Goal: Task Accomplishment & Management: Manage account settings

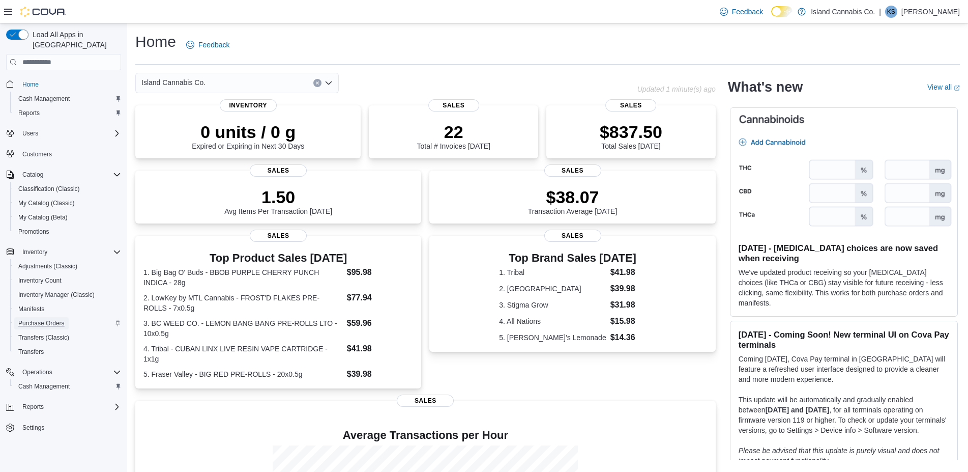
click at [48, 319] on span "Purchase Orders" at bounding box center [41, 323] width 46 height 8
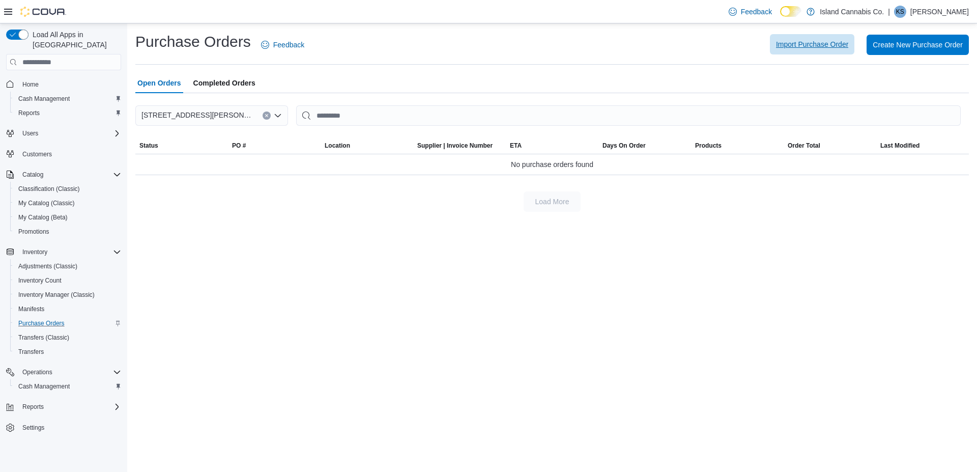
click at [822, 49] on span "Import Purchase Order" at bounding box center [812, 44] width 72 height 20
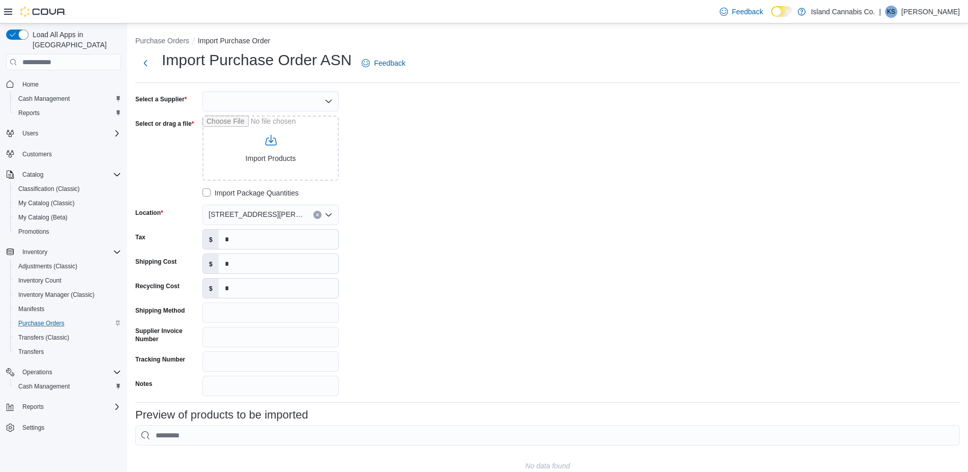
click at [237, 105] on div at bounding box center [271, 101] width 136 height 20
click at [245, 180] on span "BCLDB" at bounding box center [277, 178] width 112 height 10
click at [243, 136] on input "Select or drag a file" at bounding box center [271, 148] width 136 height 65
type input "**********"
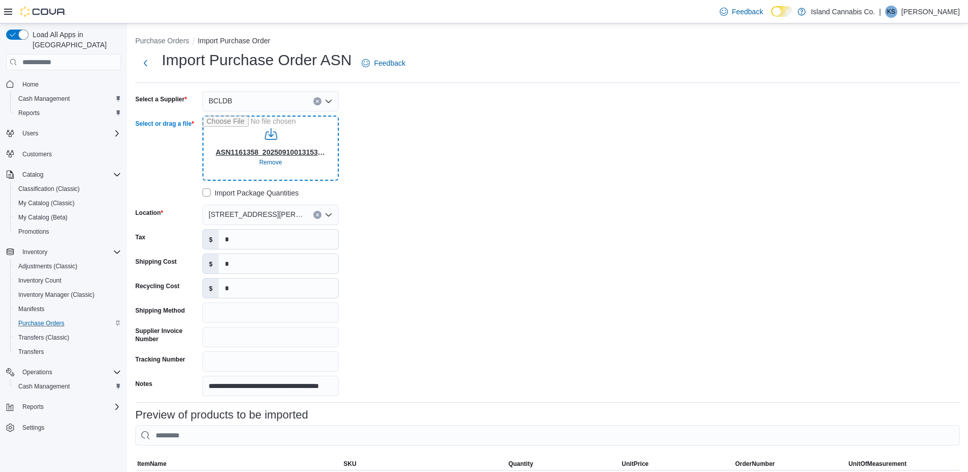
type input "**********"
click at [219, 240] on input "*" at bounding box center [279, 238] width 120 height 19
type input "******"
click at [226, 265] on input "*" at bounding box center [279, 263] width 120 height 19
type input "******"
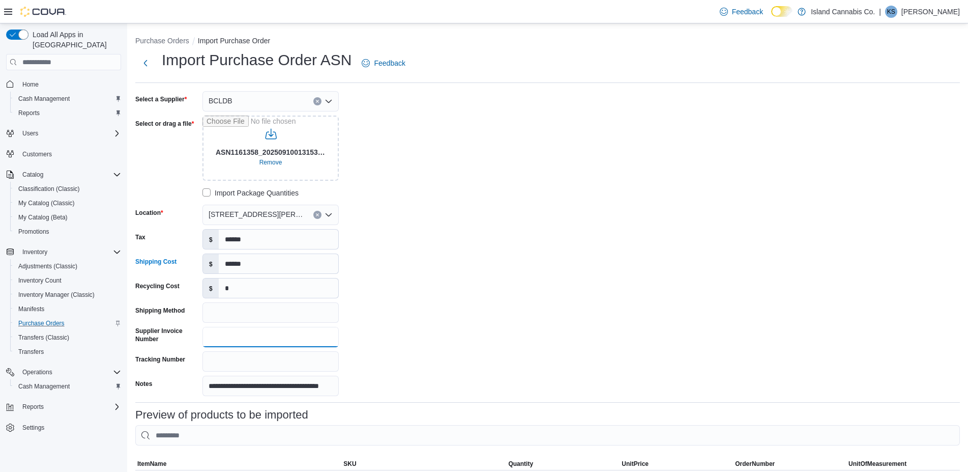
click at [234, 338] on input "Supplier Invoice Number" at bounding box center [271, 337] width 136 height 20
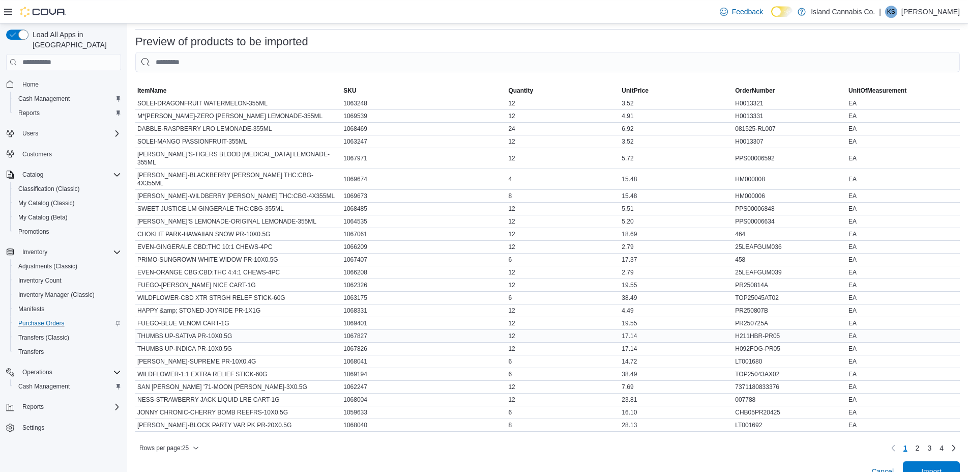
scroll to position [384, 0]
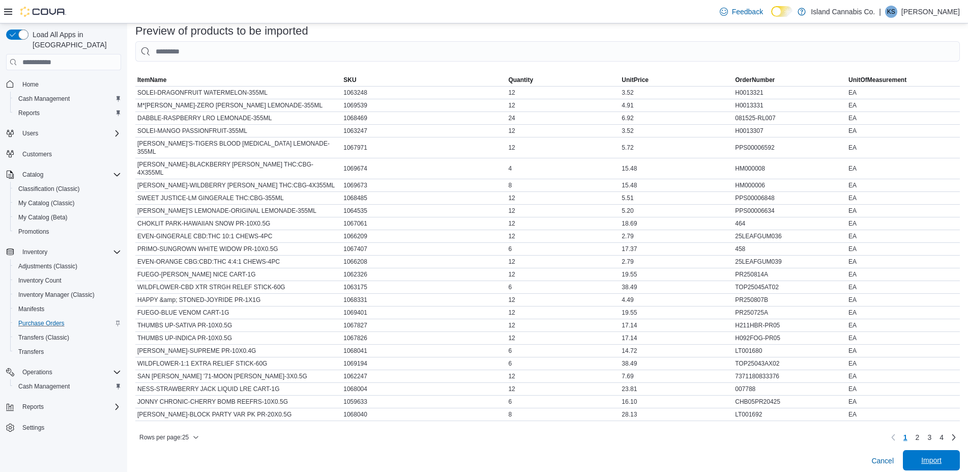
type input "********"
click at [931, 455] on span "Import" at bounding box center [932, 460] width 20 height 10
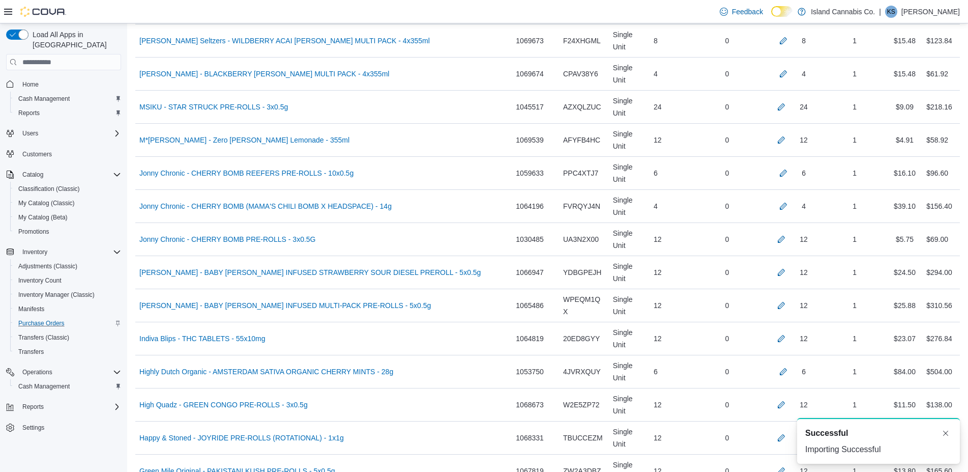
scroll to position [1747, 0]
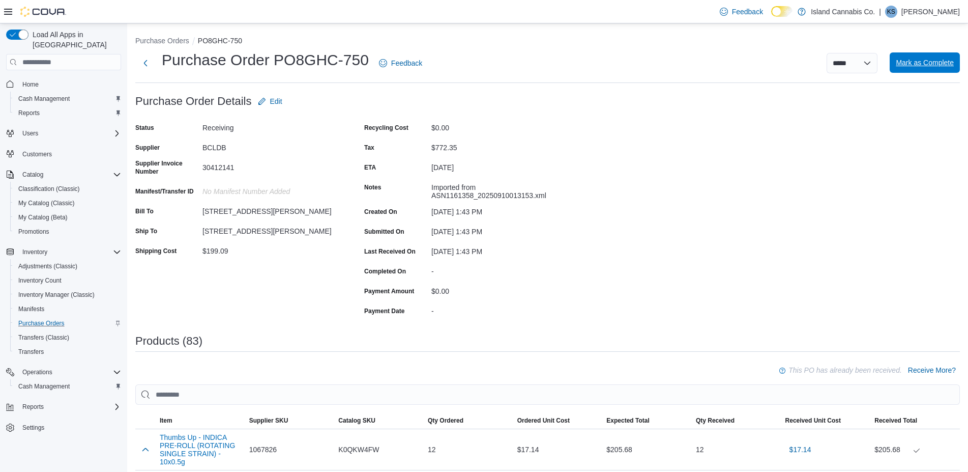
click at [911, 68] on span "Mark as Complete" at bounding box center [925, 62] width 58 height 20
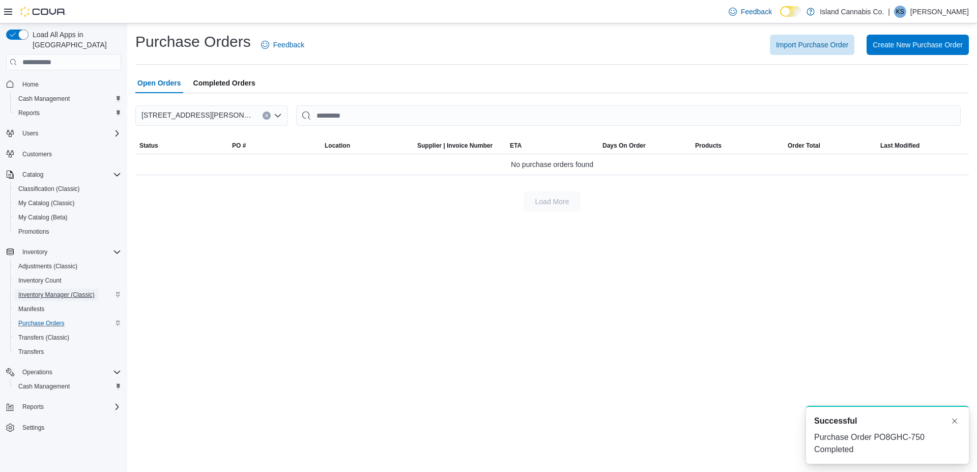
click at [58, 291] on span "Inventory Manager (Classic)" at bounding box center [56, 295] width 76 height 8
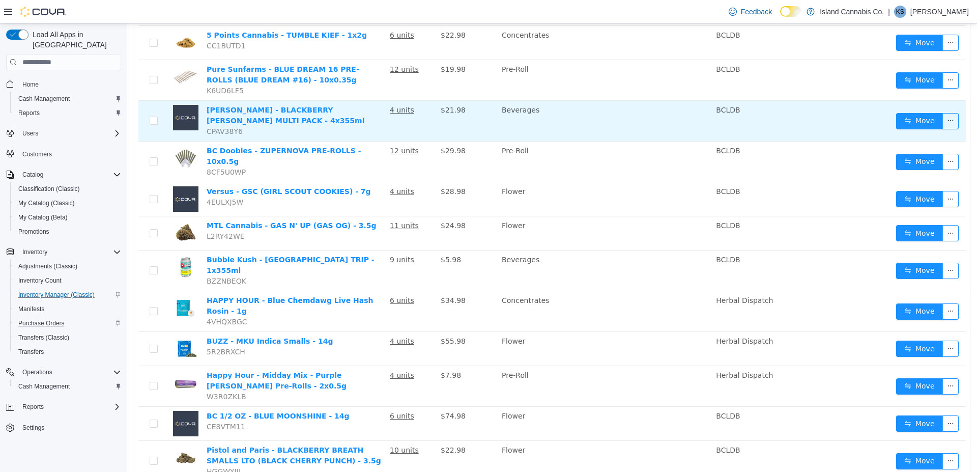
scroll to position [260, 0]
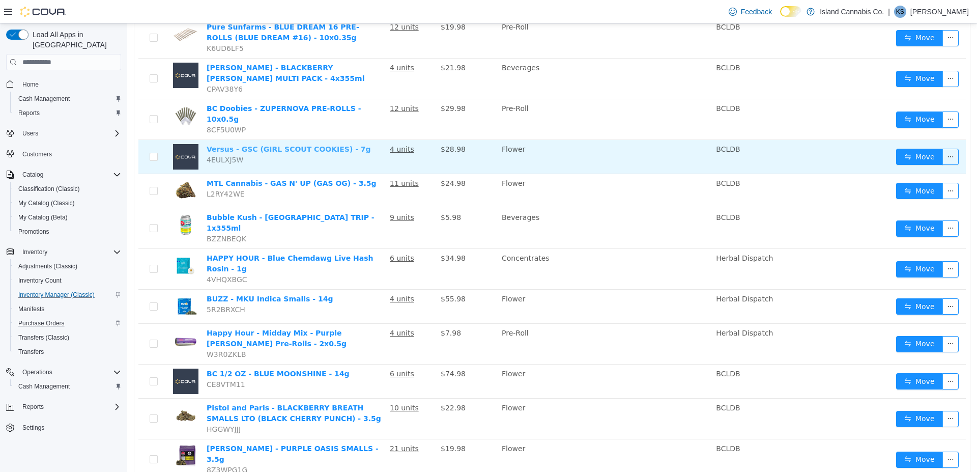
click at [292, 145] on link "Versus - GSC (GIRL SCOUT COOKIES) - 7g" at bounding box center [289, 149] width 164 height 8
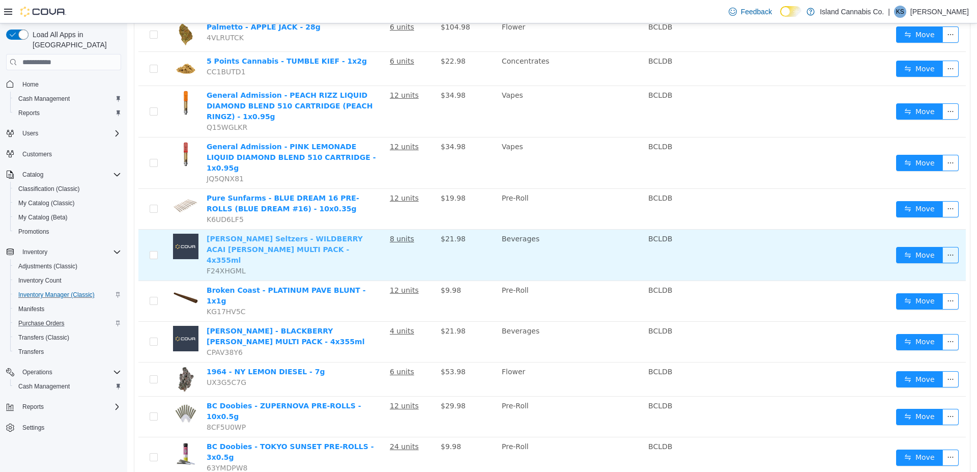
click at [318, 235] on link "[PERSON_NAME] Seltzers - WILDBERRY ACAI [PERSON_NAME] MULTI PACK - 4x355ml" at bounding box center [285, 250] width 156 height 30
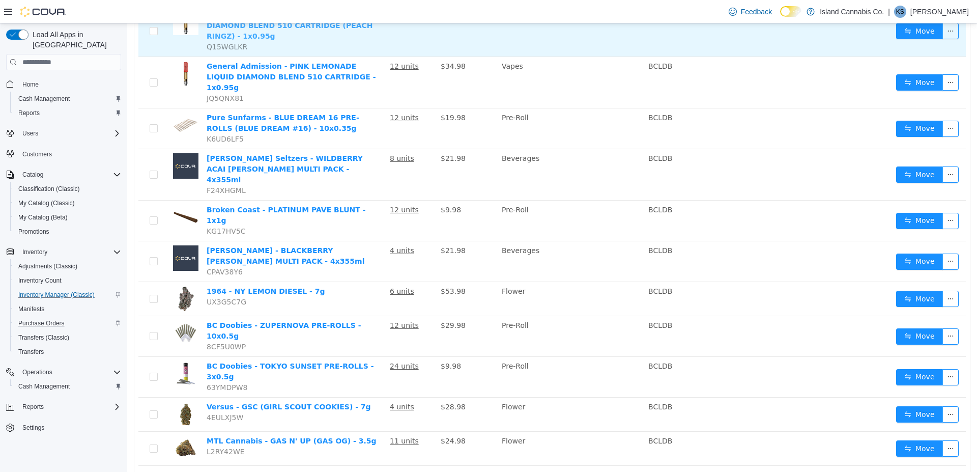
scroll to position [311, 0]
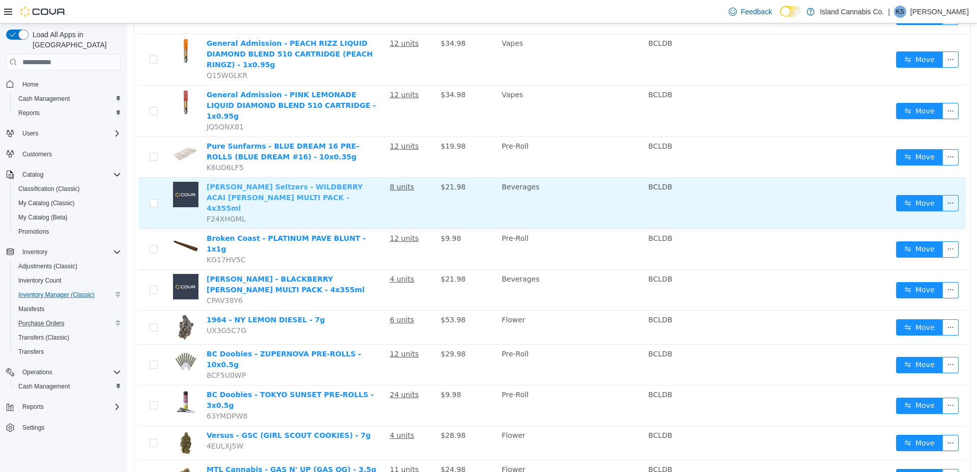
click at [226, 183] on link "[PERSON_NAME] Seltzers - WILDBERRY ACAI [PERSON_NAME] MULTI PACK - 4x355ml" at bounding box center [285, 198] width 156 height 30
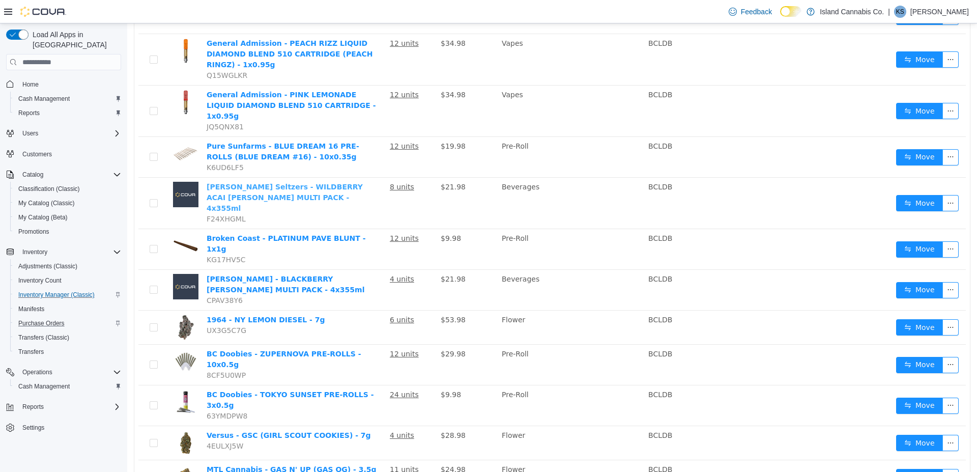
scroll to position [104, 0]
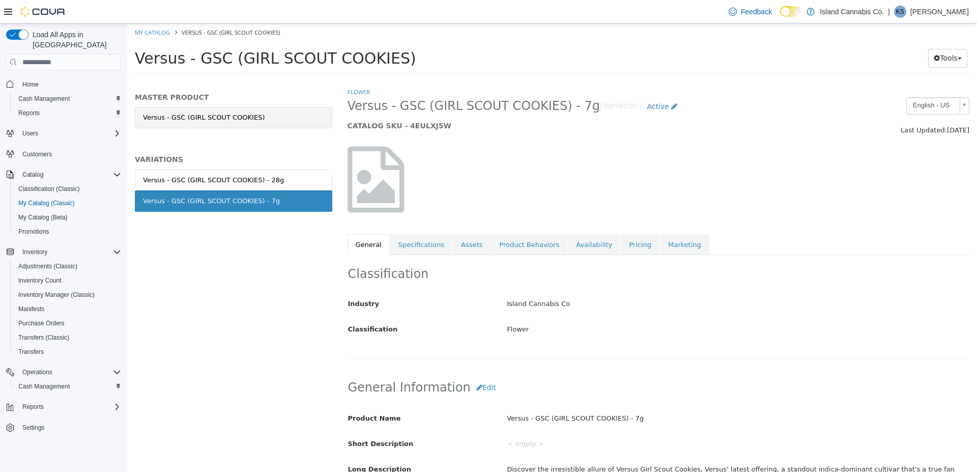
click at [255, 116] on link "Versus - GSC (GIRL SCOUT COOKIES)" at bounding box center [233, 117] width 197 height 21
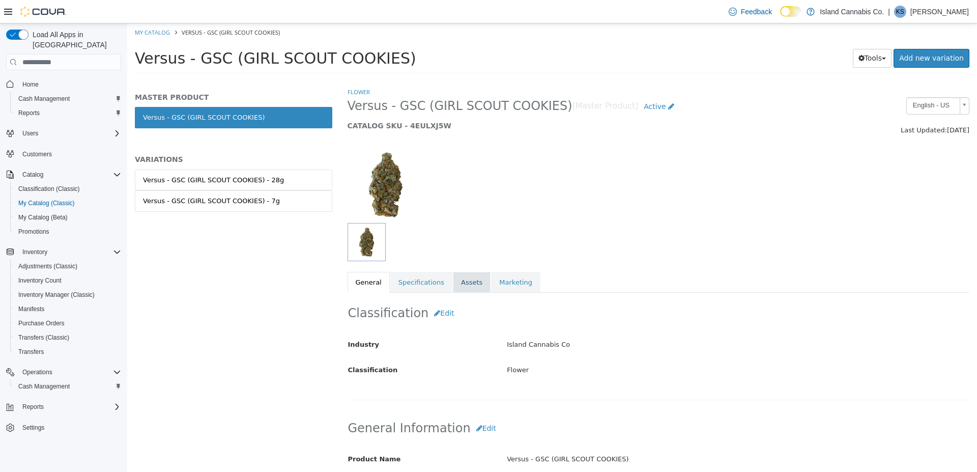
click at [453, 286] on link "Assets" at bounding box center [472, 282] width 38 height 21
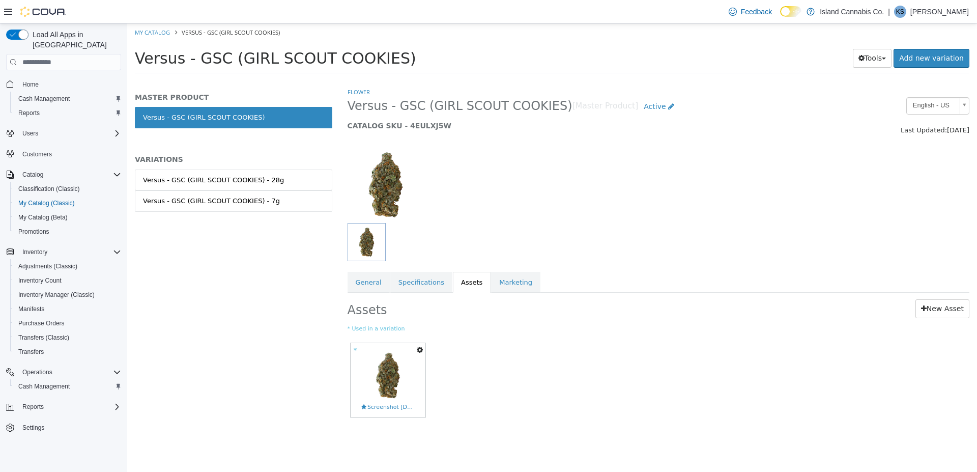
click at [418, 350] on icon "button" at bounding box center [420, 349] width 6 height 7
click at [388, 366] on link "Copy to Variations" at bounding box center [381, 368] width 85 height 14
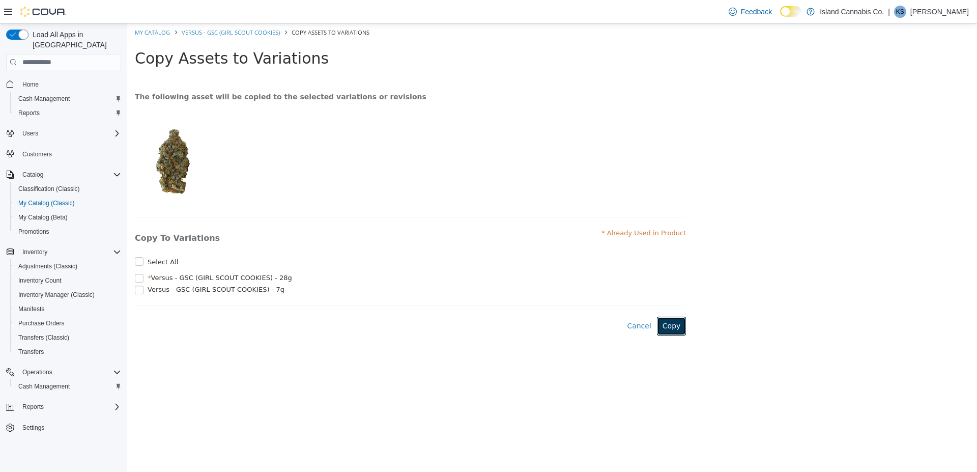
click at [669, 326] on button "Copy" at bounding box center [672, 326] width 30 height 19
click at [208, 32] on link "Versus - GSC (GIRL SCOUT COOKIES)" at bounding box center [231, 32] width 98 height 8
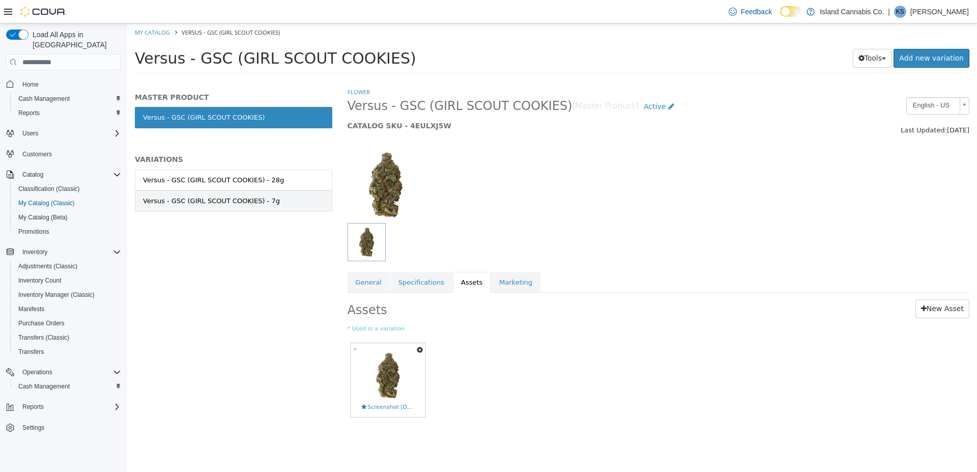
click at [252, 200] on div "Versus - GSC (GIRL SCOUT COOKIES) - 7g" at bounding box center [211, 201] width 137 height 10
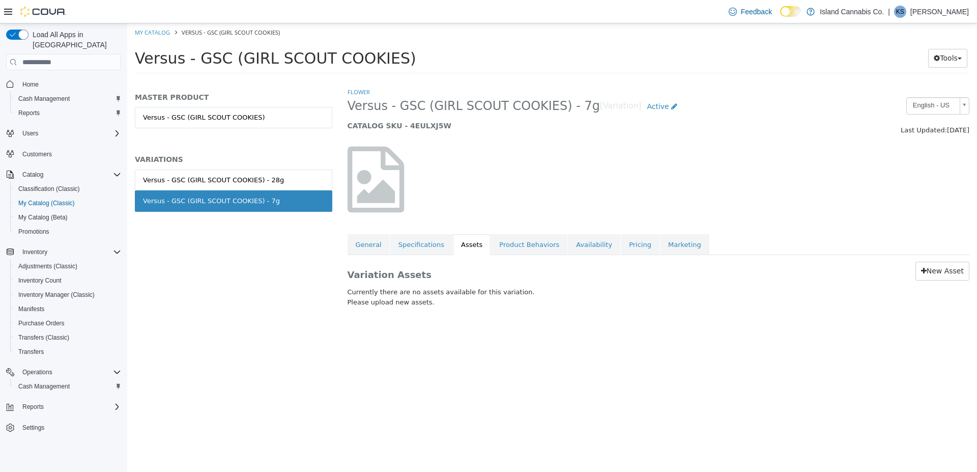
click at [250, 183] on div "Versus - GSC (GIRL SCOUT COOKIES) - 28g" at bounding box center [213, 180] width 141 height 10
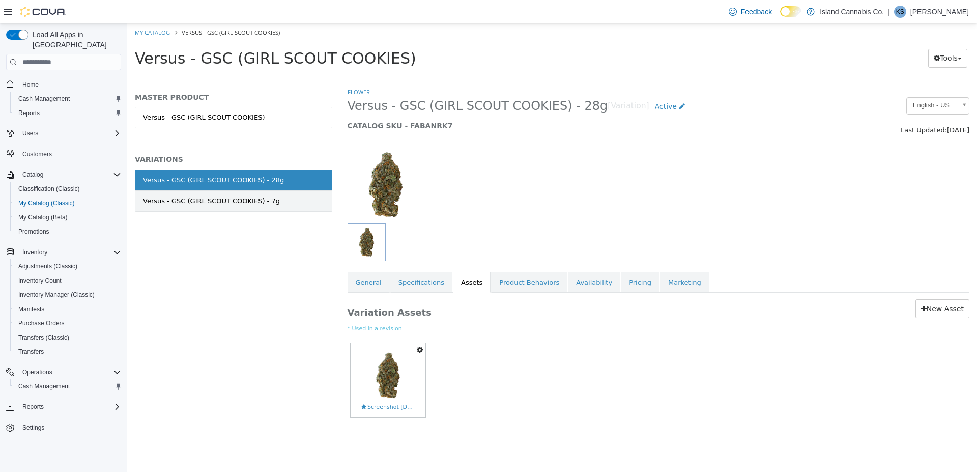
click at [245, 203] on div "Versus - GSC (GIRL SCOUT COOKIES) - 7g" at bounding box center [211, 201] width 137 height 10
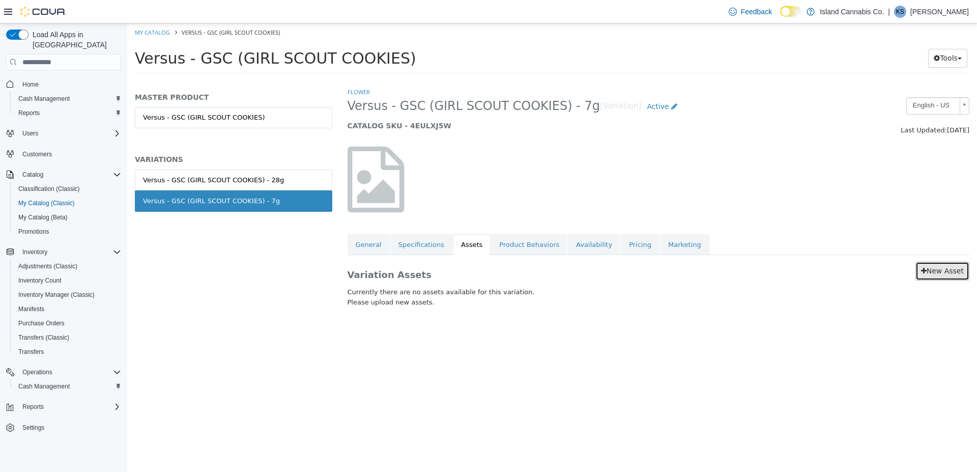
click at [918, 269] on link "New Asset" at bounding box center [942, 271] width 54 height 19
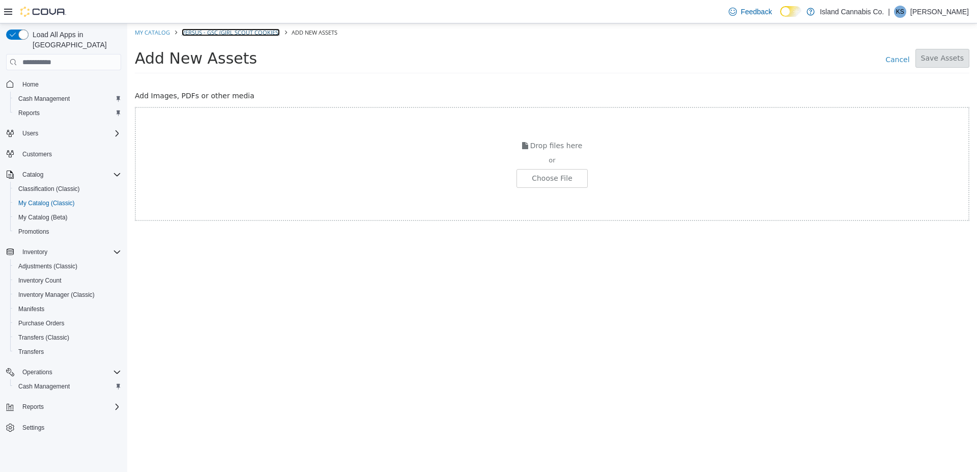
click at [207, 32] on link "Versus - GSC (GIRL SCOUT COOKIES)" at bounding box center [231, 32] width 98 height 8
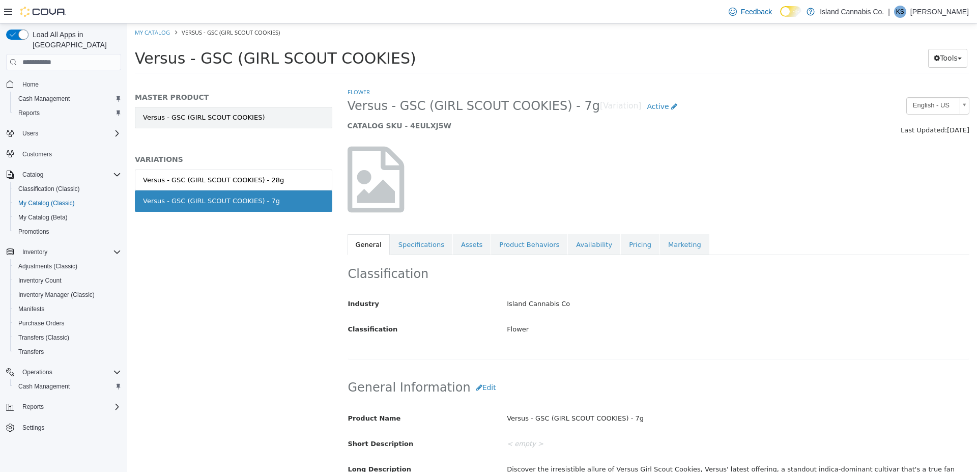
click at [283, 115] on link "Versus - GSC (GIRL SCOUT COOKIES)" at bounding box center [233, 117] width 197 height 21
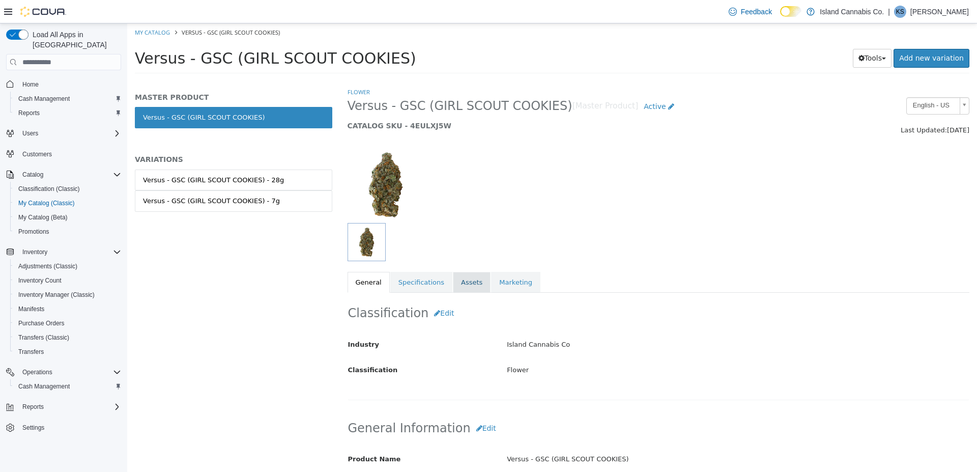
click at [468, 280] on link "Assets" at bounding box center [472, 282] width 38 height 21
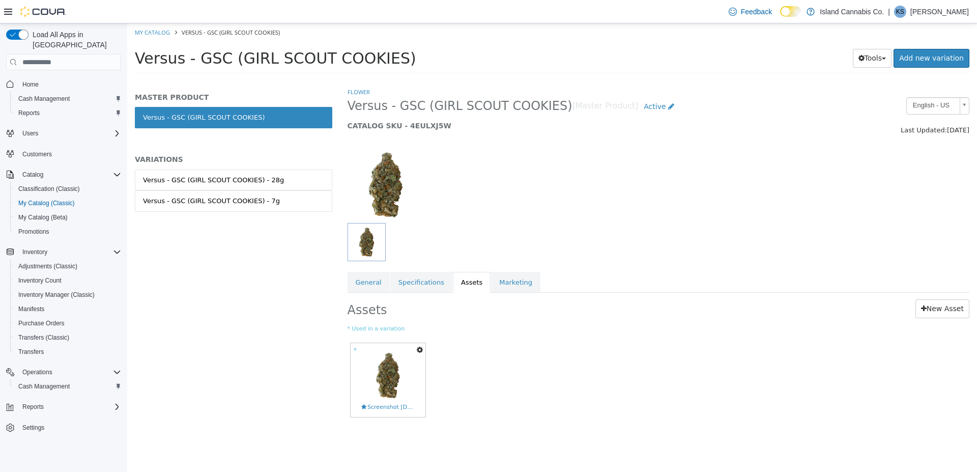
click at [420, 350] on icon "button" at bounding box center [420, 349] width 6 height 7
click at [400, 366] on link "Copy to Variations" at bounding box center [381, 368] width 85 height 14
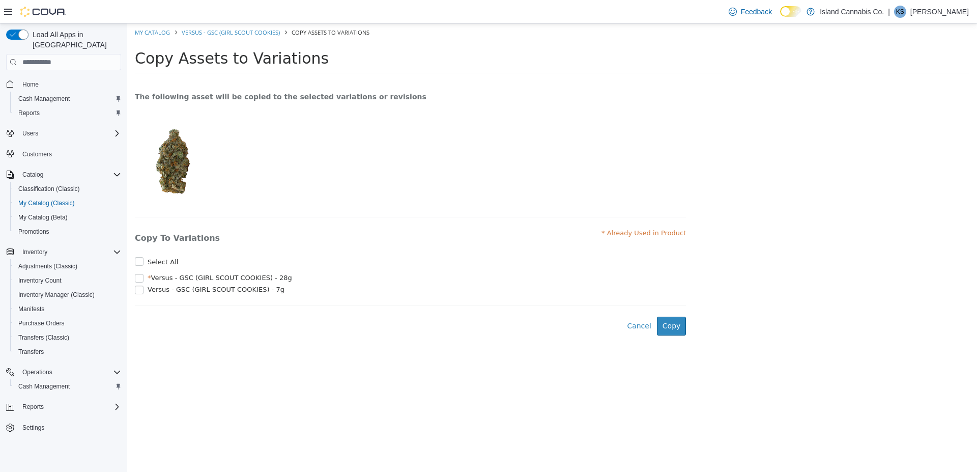
click at [145, 264] on label "Select All" at bounding box center [161, 262] width 33 height 10
click at [672, 330] on button "Copy" at bounding box center [672, 326] width 30 height 19
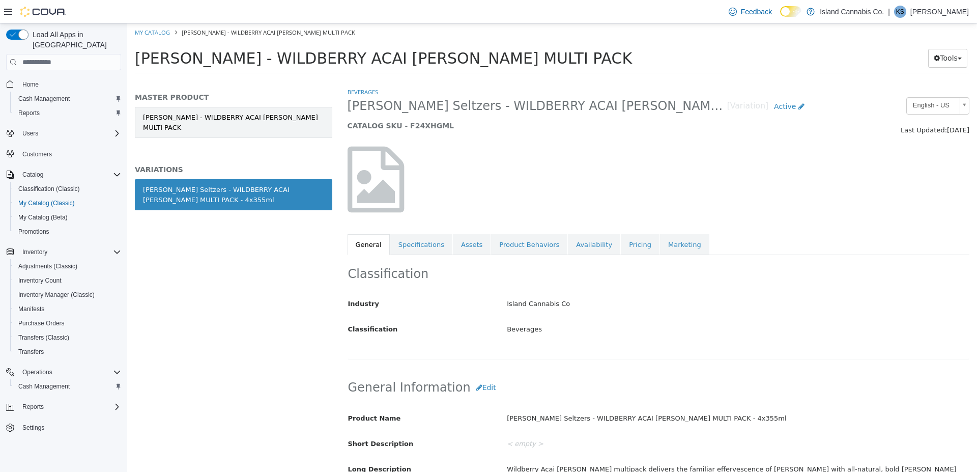
click at [233, 118] on link "[PERSON_NAME] - WILDBERRY ACAI [PERSON_NAME] MULTI PACK" at bounding box center [233, 122] width 197 height 31
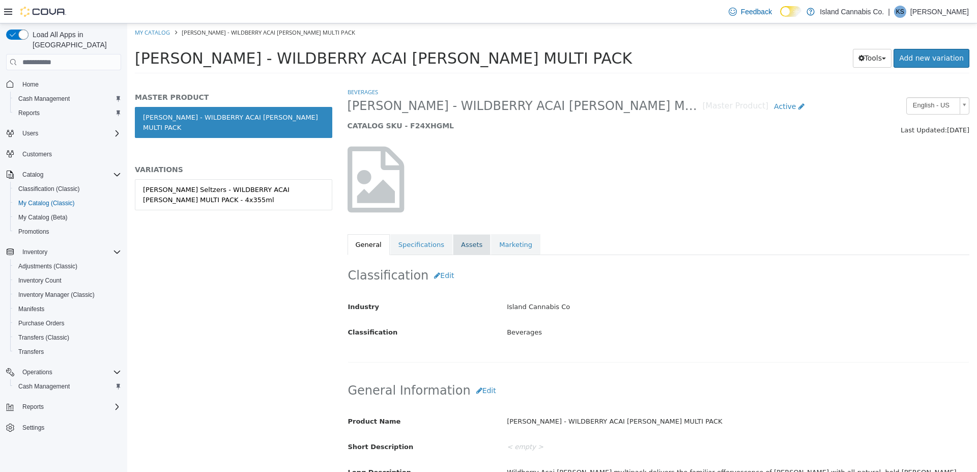
click at [463, 249] on link "Assets" at bounding box center [472, 244] width 38 height 21
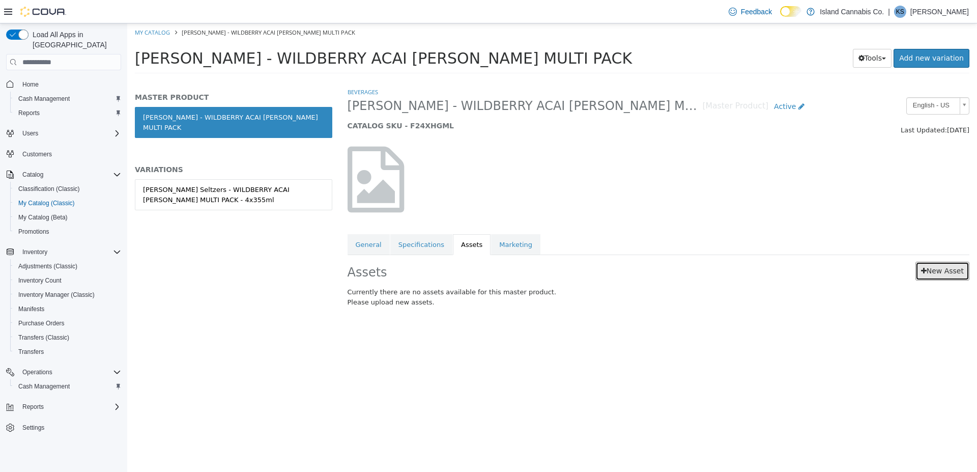
drag, startPoint x: 945, startPoint y: 275, endPoint x: 953, endPoint y: 243, distance: 33.0
click at [945, 273] on link "New Asset" at bounding box center [942, 271] width 54 height 19
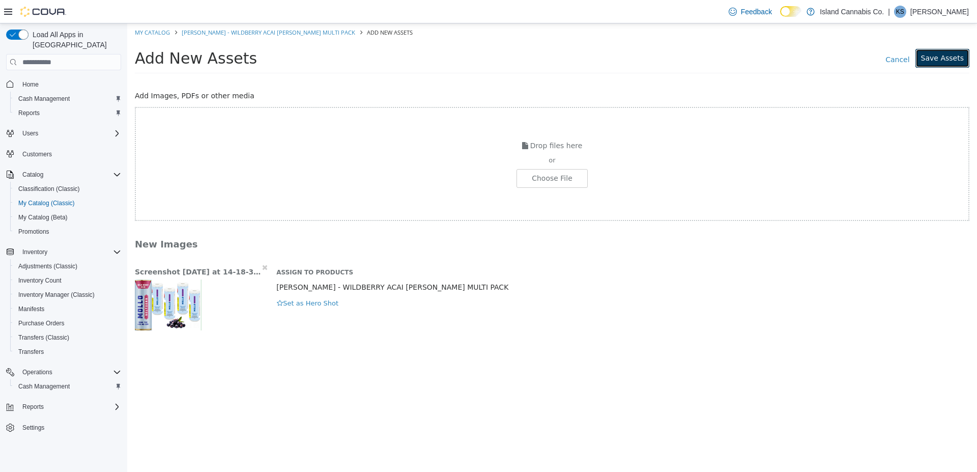
click at [934, 60] on button "Save Assets" at bounding box center [942, 58] width 54 height 19
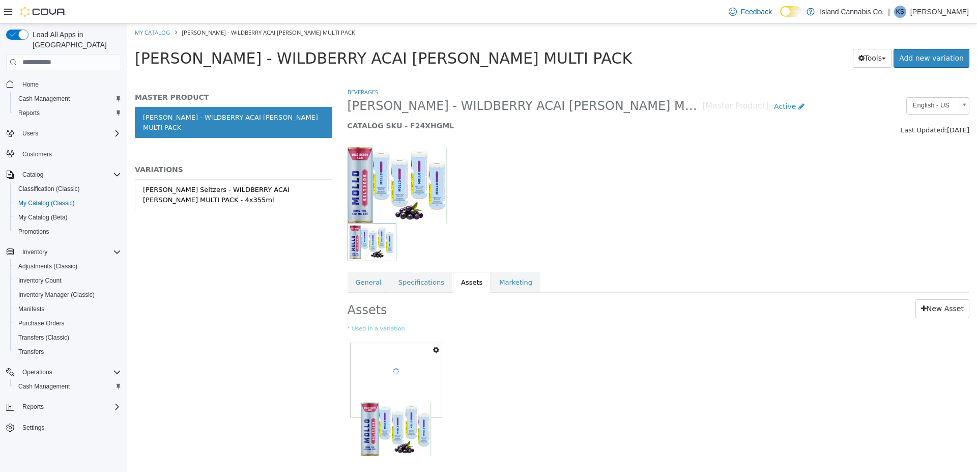
click at [439, 349] on icon "button" at bounding box center [436, 349] width 6 height 7
click at [441, 368] on link "Copy to Variations" at bounding box center [398, 368] width 85 height 14
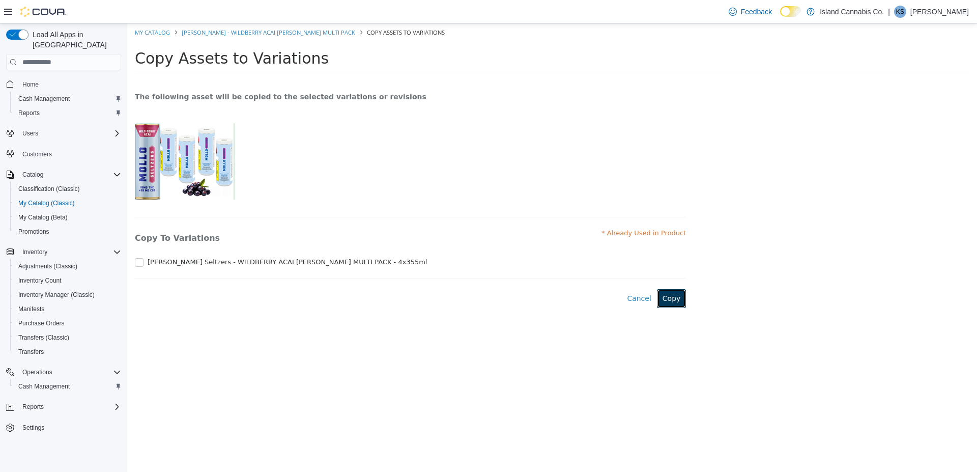
click at [668, 304] on button "Copy" at bounding box center [672, 298] width 30 height 19
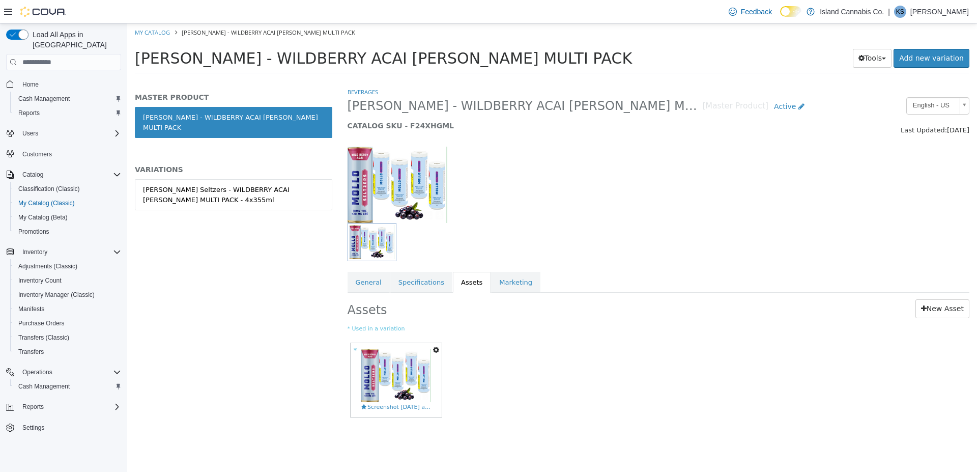
click at [151, 28] on li "My Catalog" at bounding box center [153, 31] width 37 height 9
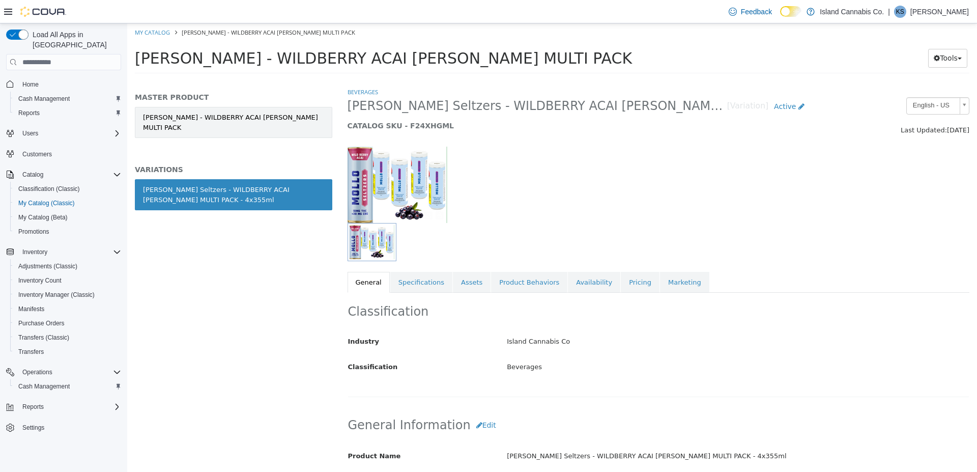
click at [182, 120] on link "[PERSON_NAME] - WILDBERRY ACAI [PERSON_NAME] MULTI PACK" at bounding box center [233, 122] width 197 height 31
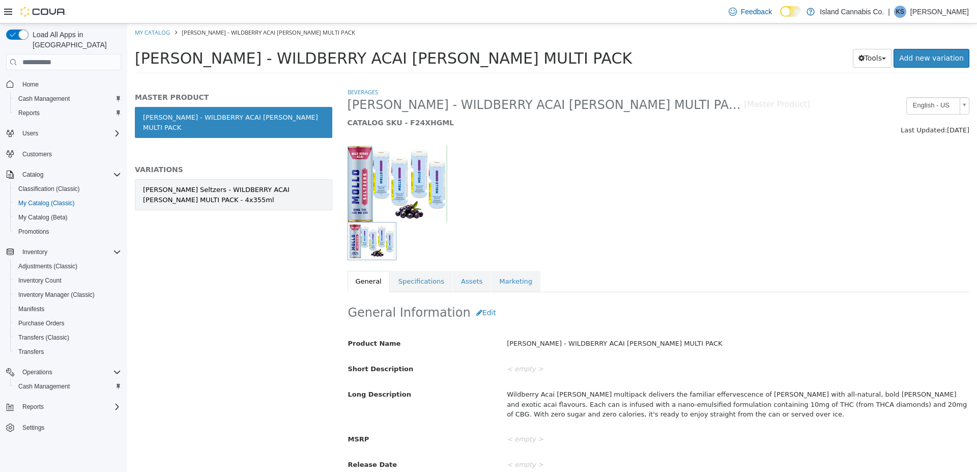
click at [208, 185] on div "[PERSON_NAME] Seltzers - WILDBERRY ACAI [PERSON_NAME] MULTI PACK - 4x355ml" at bounding box center [233, 195] width 181 height 20
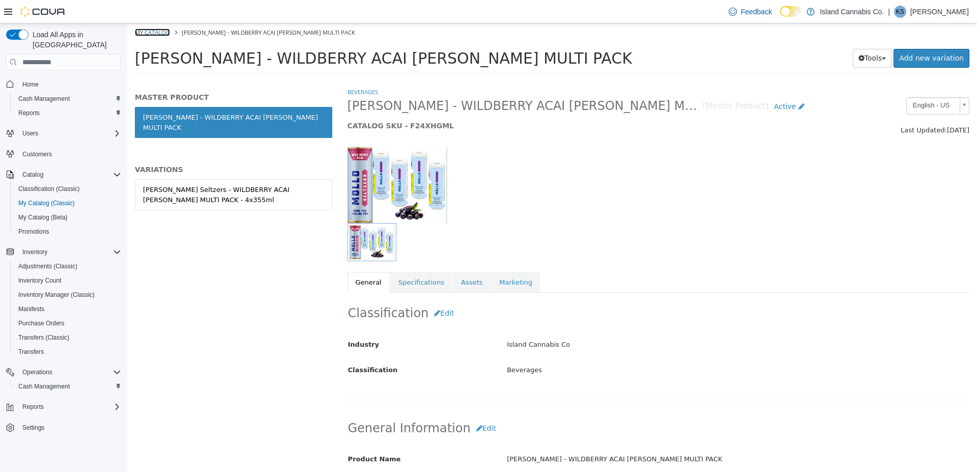
click at [149, 36] on link "My Catalog" at bounding box center [152, 32] width 35 height 8
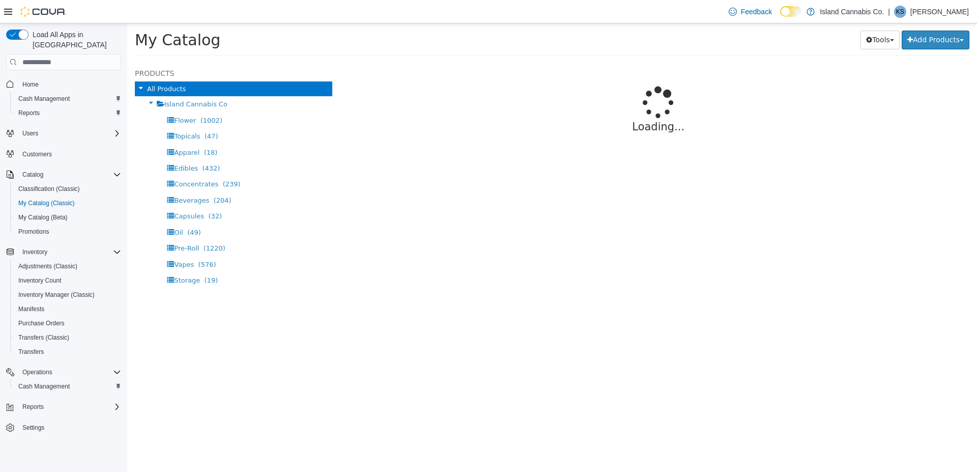
select select "**********"
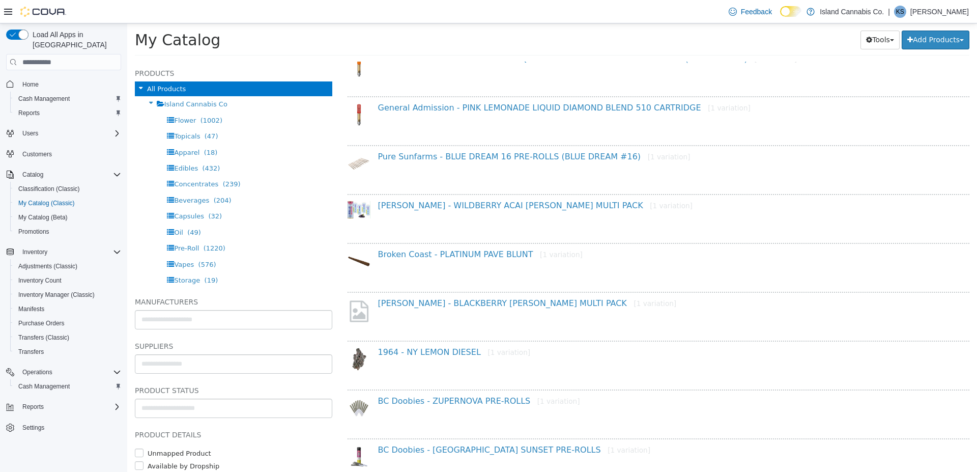
scroll to position [366, 0]
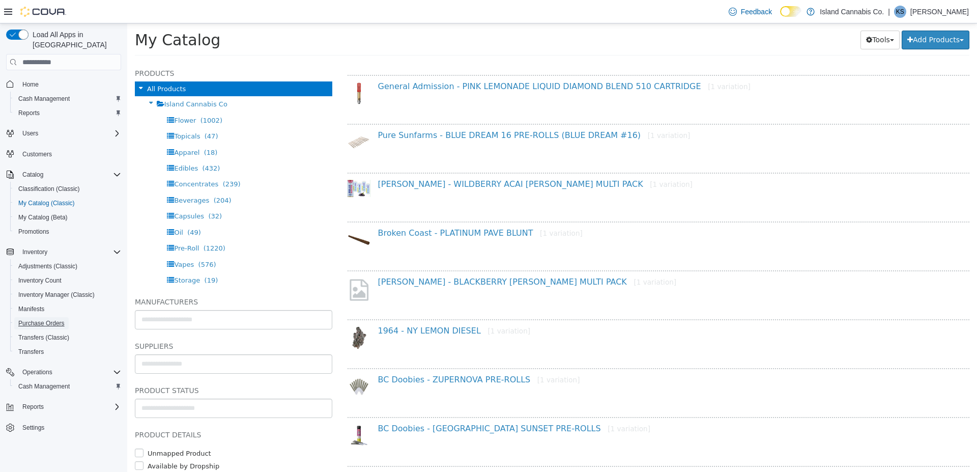
drag, startPoint x: 51, startPoint y: 313, endPoint x: 226, endPoint y: 265, distance: 181.6
click at [51, 319] on span "Purchase Orders" at bounding box center [41, 323] width 46 height 8
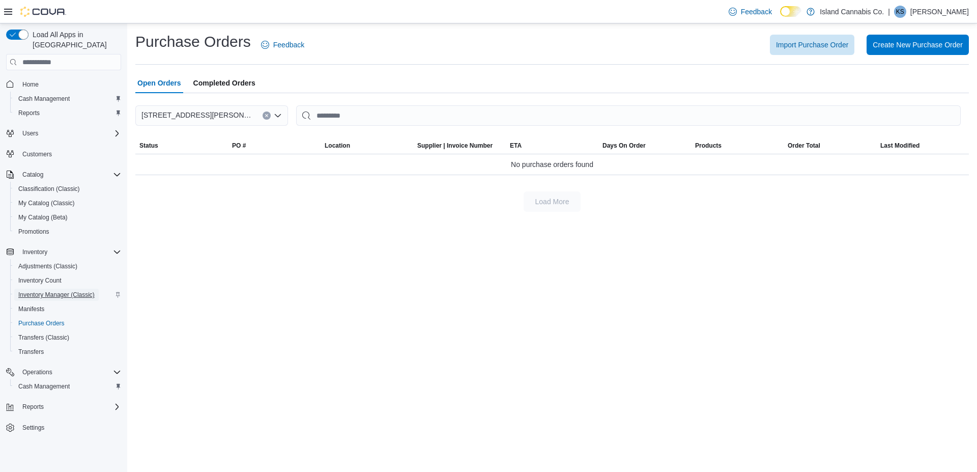
click at [41, 291] on span "Inventory Manager (Classic)" at bounding box center [56, 295] width 76 height 8
